Goal: Information Seeking & Learning: Find specific fact

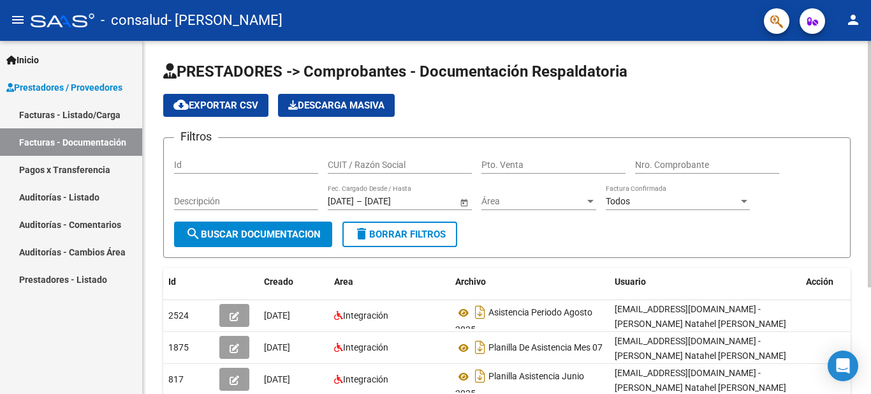
click at [870, 173] on div at bounding box center [869, 164] width 3 height 246
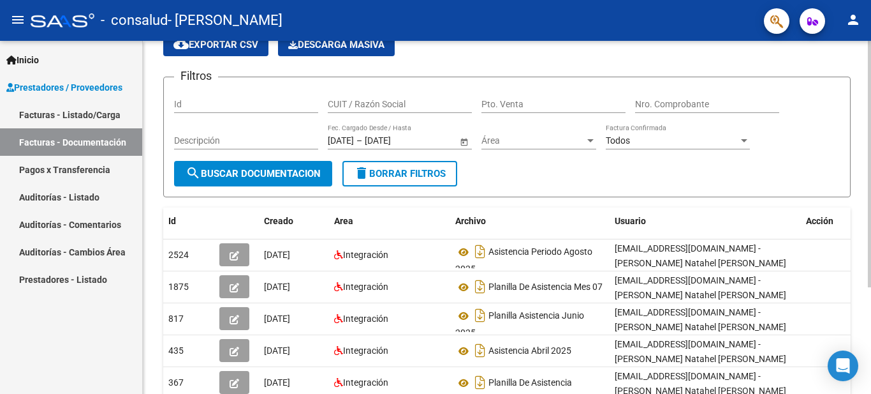
scroll to position [59, 0]
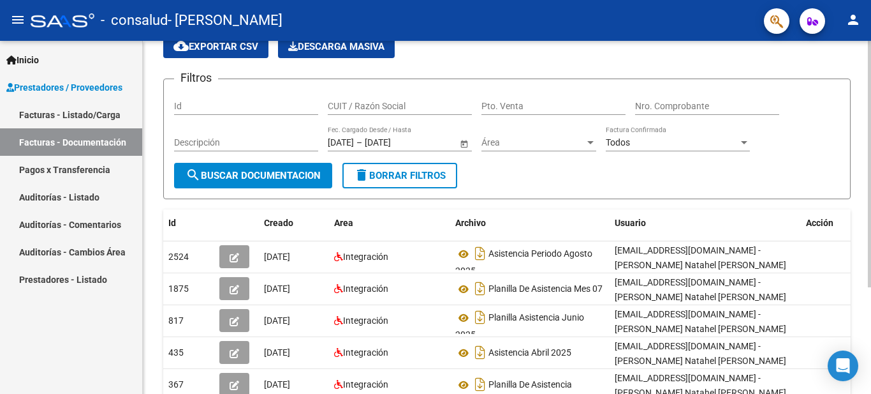
click at [871, 214] on div at bounding box center [869, 208] width 3 height 246
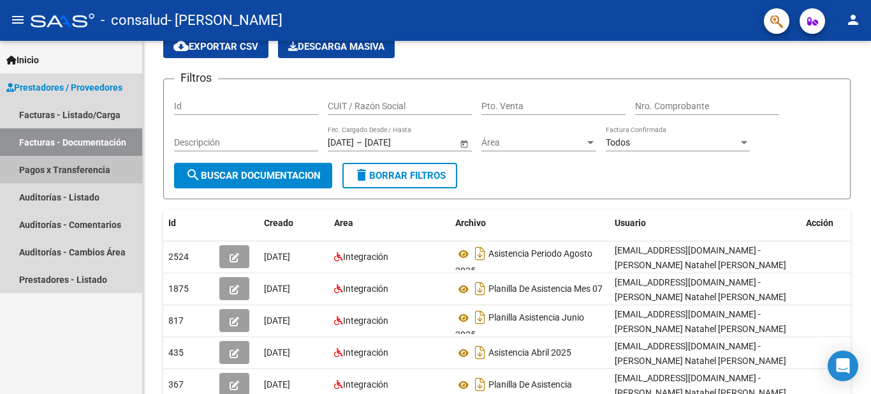
click at [95, 169] on link "Pagos x Transferencia" at bounding box center [71, 169] width 142 height 27
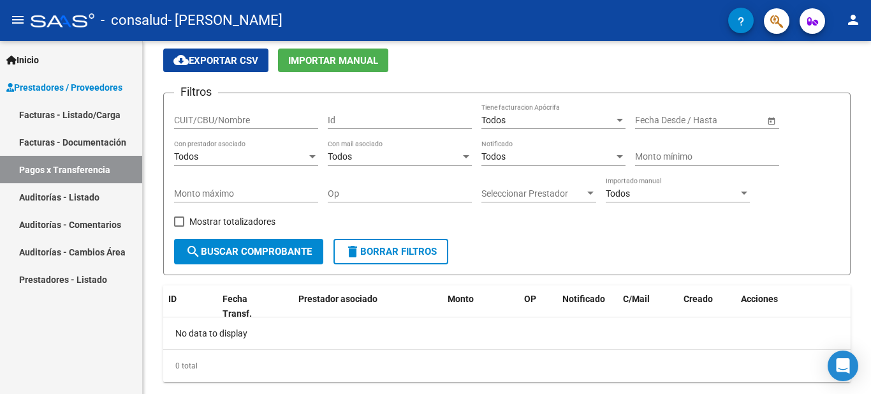
scroll to position [59, 0]
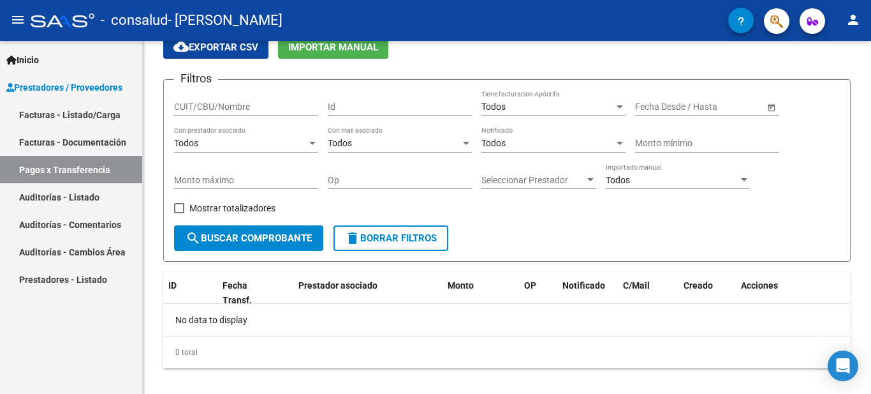
click at [91, 87] on span "Prestadores / Proveedores" at bounding box center [64, 87] width 116 height 14
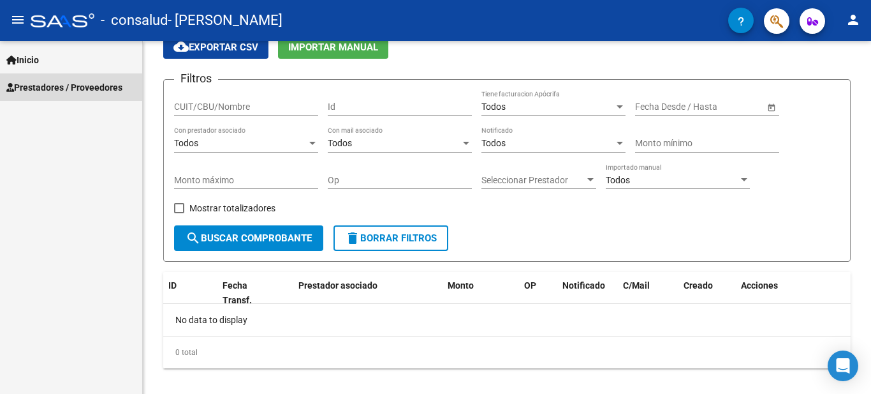
click at [91, 87] on span "Prestadores / Proveedores" at bounding box center [64, 87] width 116 height 14
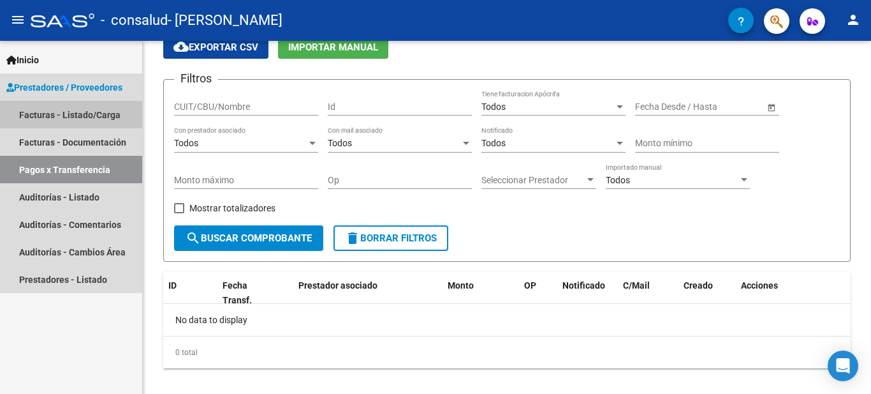
click at [79, 109] on link "Facturas - Listado/Carga" at bounding box center [71, 114] width 142 height 27
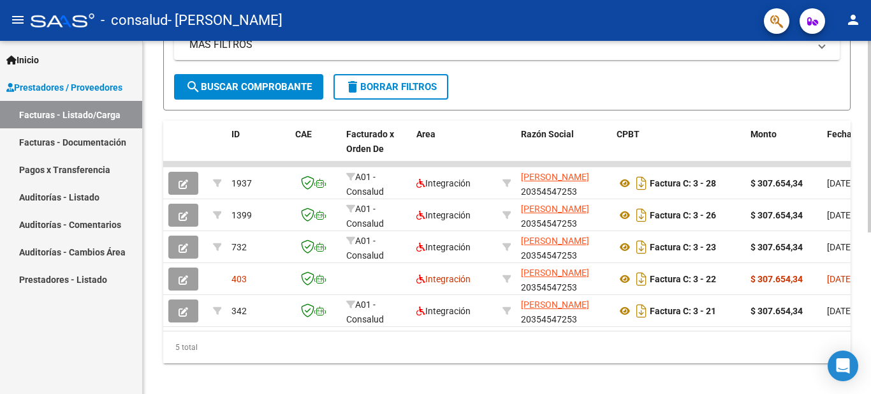
scroll to position [277, 0]
click at [869, 276] on div at bounding box center [869, 291] width 3 height 191
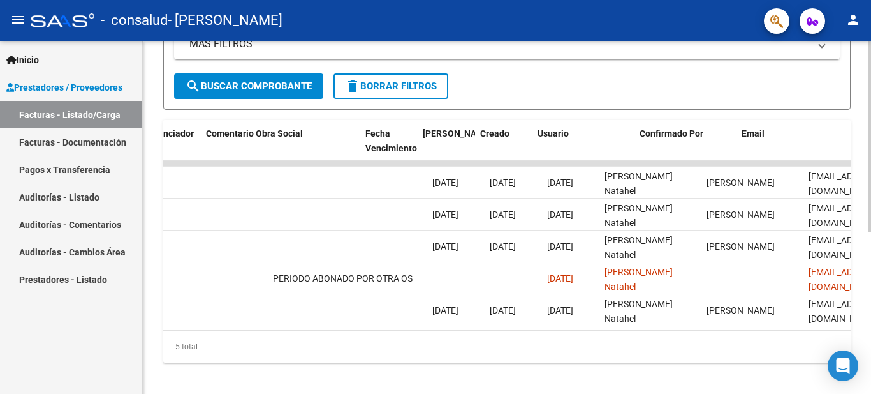
scroll to position [0, 2002]
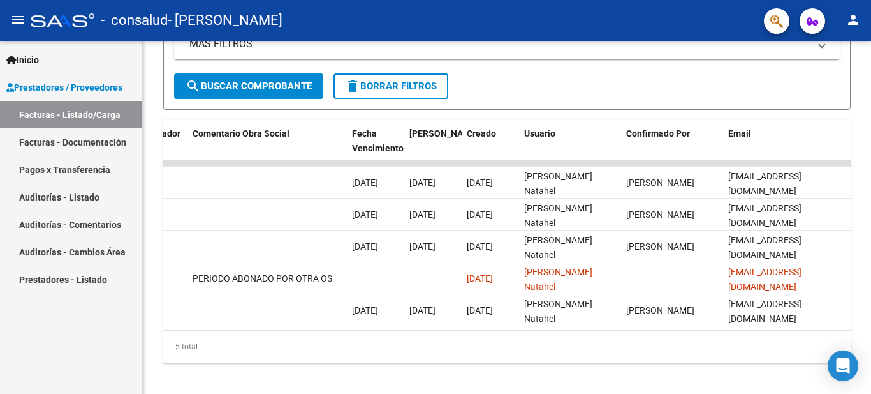
click at [809, 23] on icon "button" at bounding box center [813, 22] width 11 height 10
click at [809, 20] on icon "button" at bounding box center [813, 22] width 11 height 10
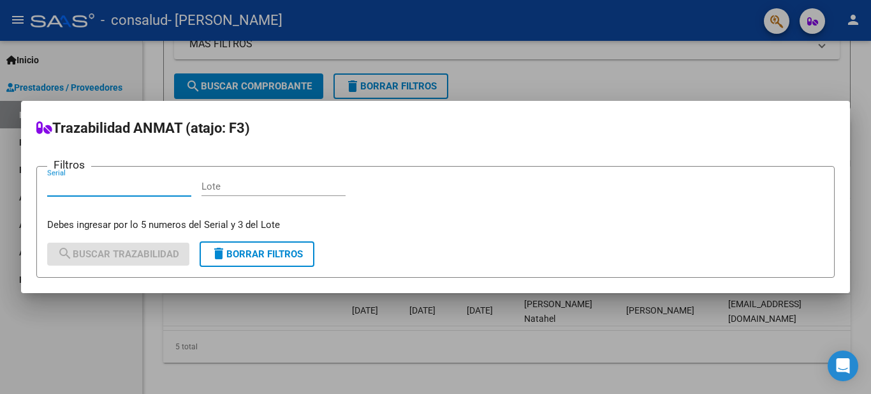
click at [848, 22] on div at bounding box center [435, 197] width 871 height 394
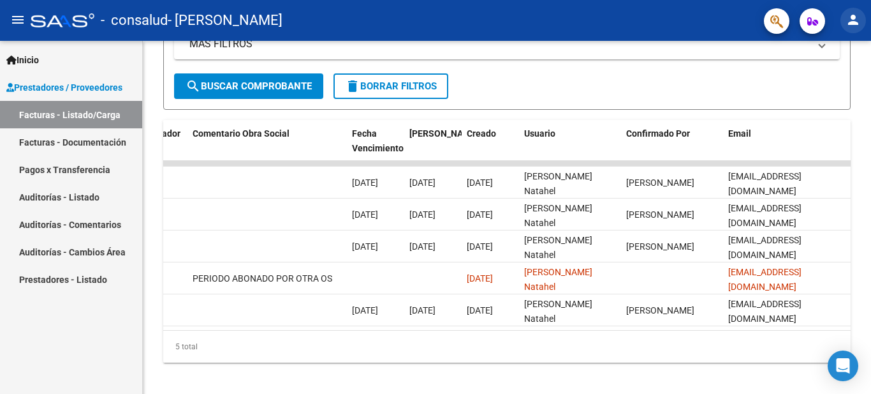
click at [854, 20] on mat-icon "person" at bounding box center [853, 19] width 15 height 15
click at [21, 21] on div at bounding box center [435, 197] width 871 height 394
click at [19, 20] on mat-icon "menu" at bounding box center [17, 19] width 15 height 15
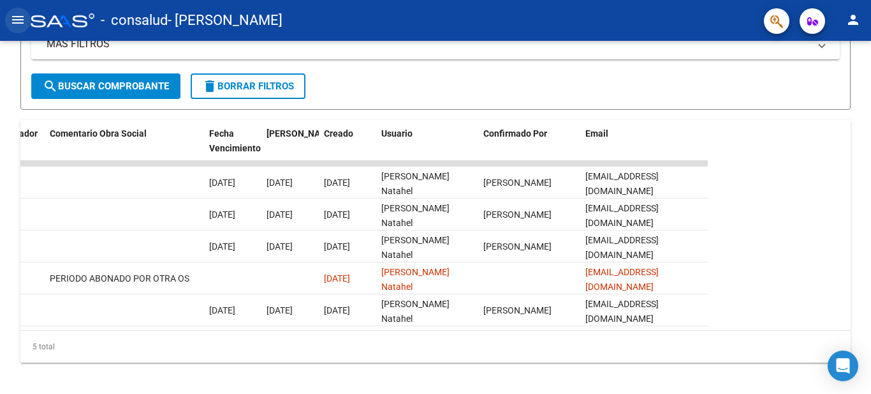
click at [16, 21] on mat-icon "menu" at bounding box center [17, 19] width 15 height 15
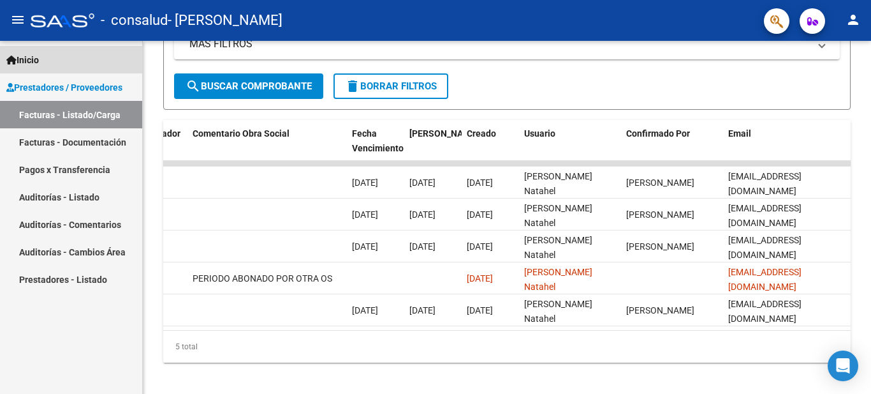
click at [12, 64] on span "Inicio" at bounding box center [22, 60] width 33 height 14
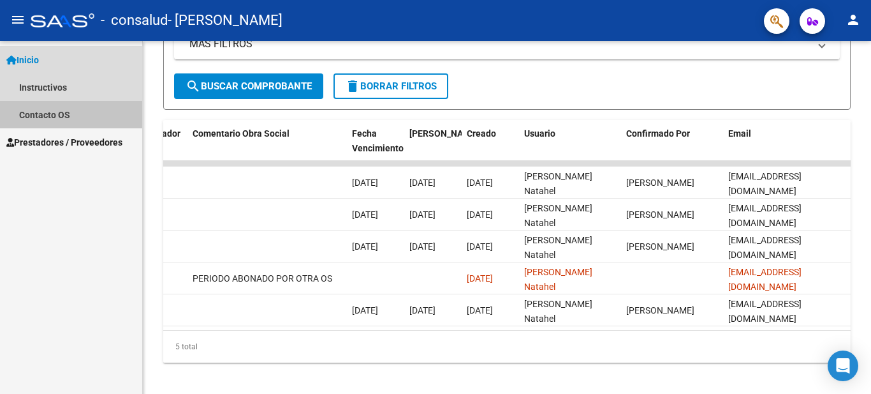
click at [54, 113] on link "Contacto OS" at bounding box center [71, 114] width 142 height 27
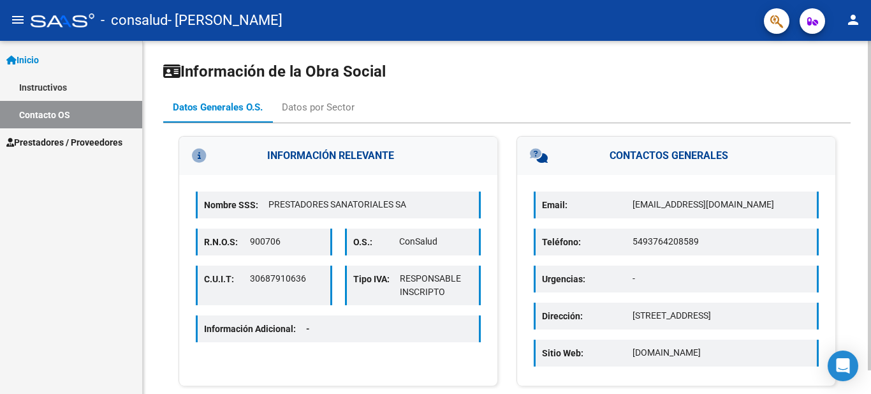
drag, startPoint x: 741, startPoint y: 203, endPoint x: 633, endPoint y: 205, distance: 107.8
click at [633, 205] on p "[EMAIL_ADDRESS][DOMAIN_NAME]" at bounding box center [722, 204] width 178 height 13
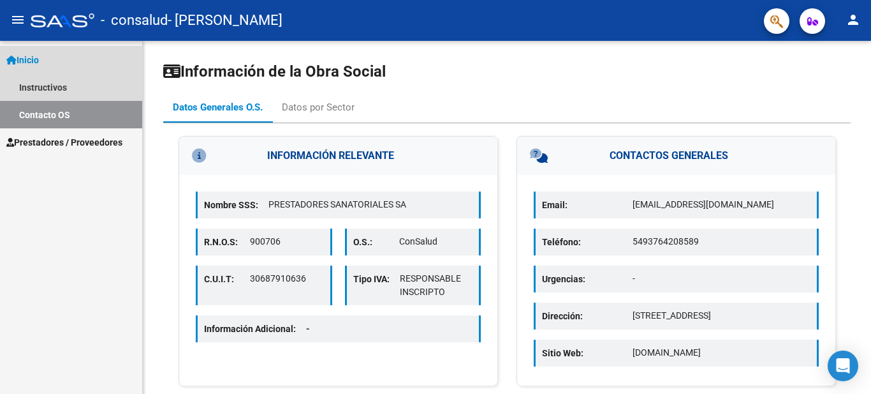
click at [29, 59] on span "Inicio" at bounding box center [22, 60] width 33 height 14
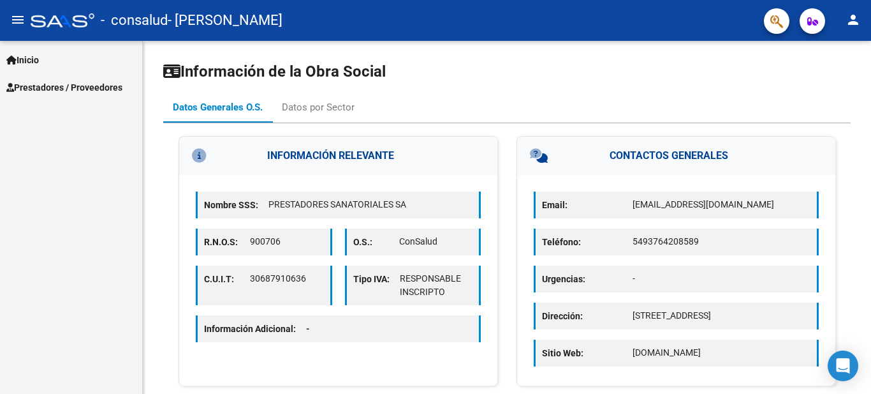
click at [45, 88] on span "Prestadores / Proveedores" at bounding box center [64, 87] width 116 height 14
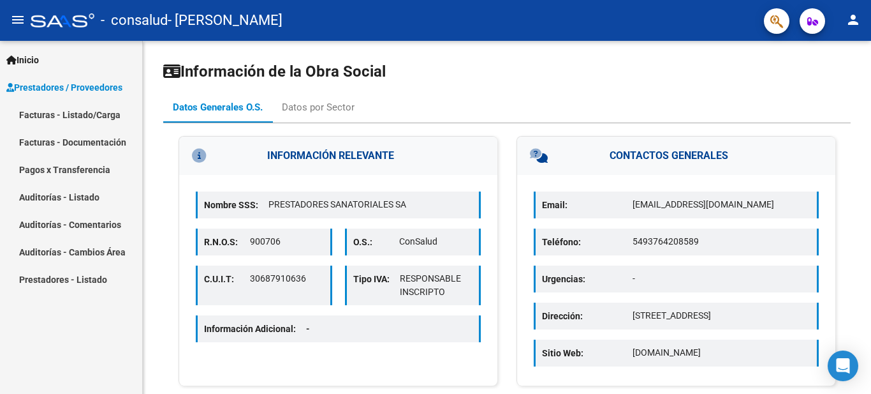
click at [66, 115] on link "Facturas - Listado/Carga" at bounding box center [71, 114] width 142 height 27
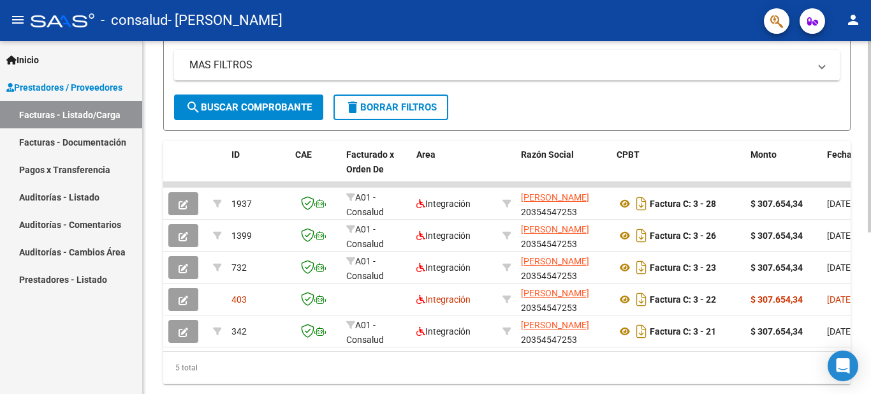
scroll to position [262, 0]
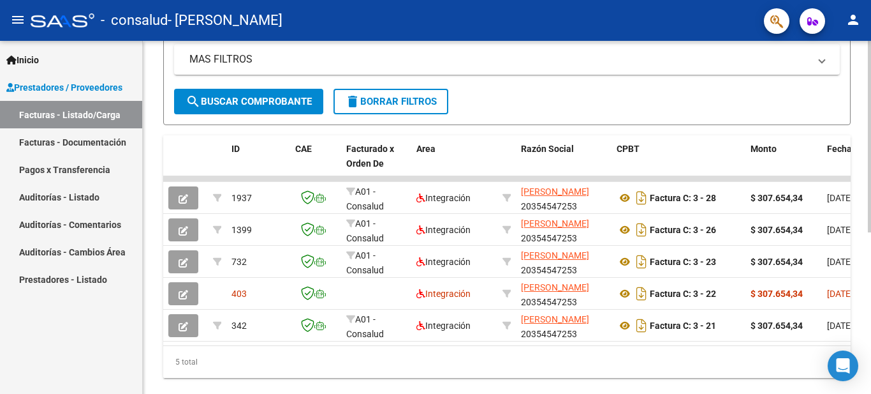
click at [871, 347] on div at bounding box center [869, 283] width 3 height 191
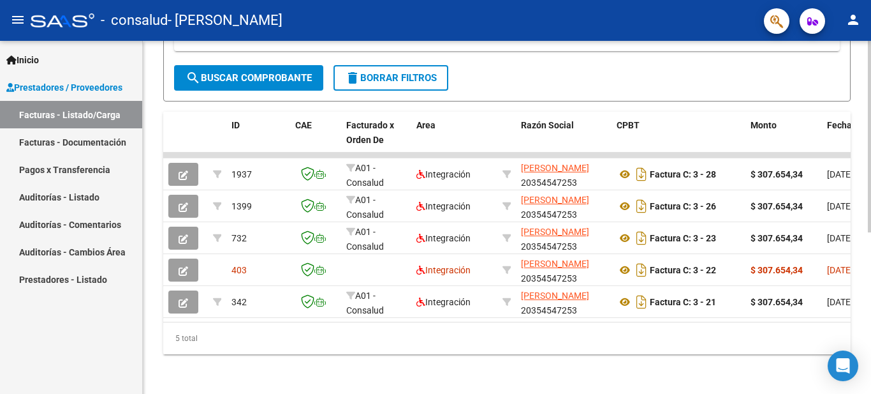
scroll to position [293, 0]
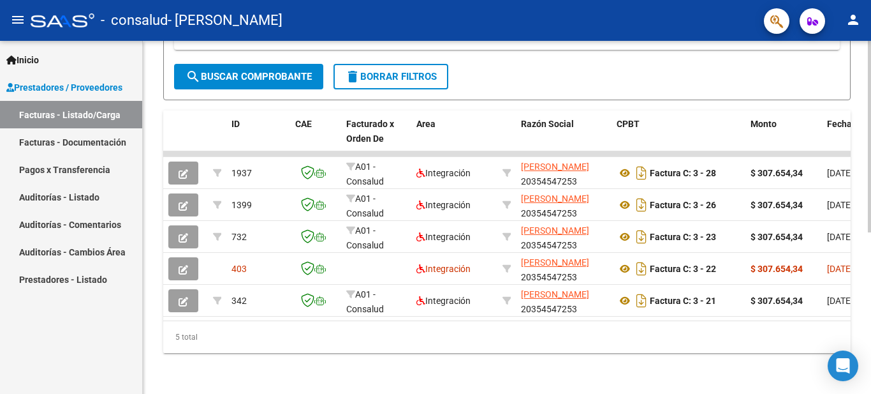
click at [871, 228] on div at bounding box center [869, 297] width 3 height 191
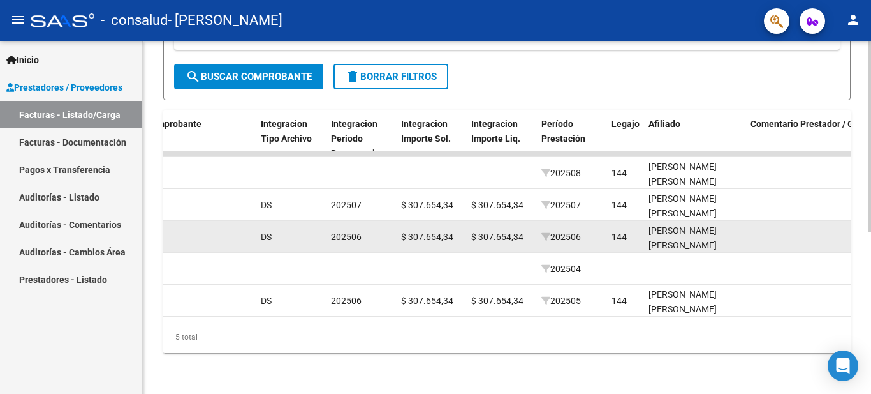
scroll to position [1, 0]
drag, startPoint x: 704, startPoint y: 237, endPoint x: 650, endPoint y: 237, distance: 53.6
click at [650, 237] on div "[PERSON_NAME] [PERSON_NAME] 20571463912" at bounding box center [695, 241] width 92 height 43
copy div "20571463912"
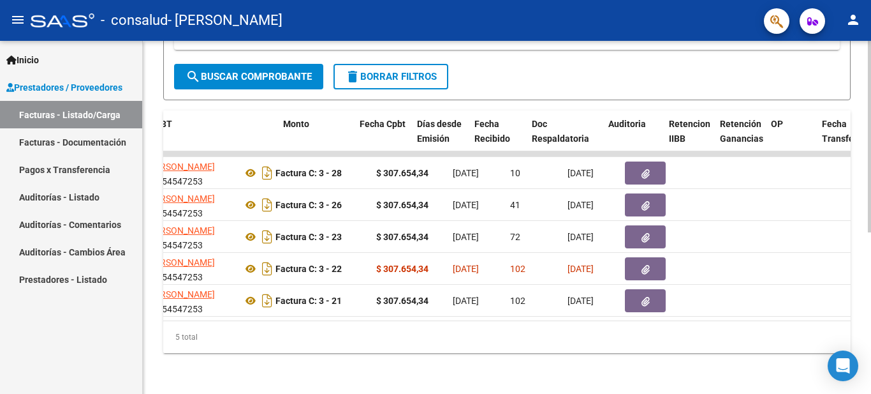
scroll to position [0, 468]
